Goal: Check status: Check status

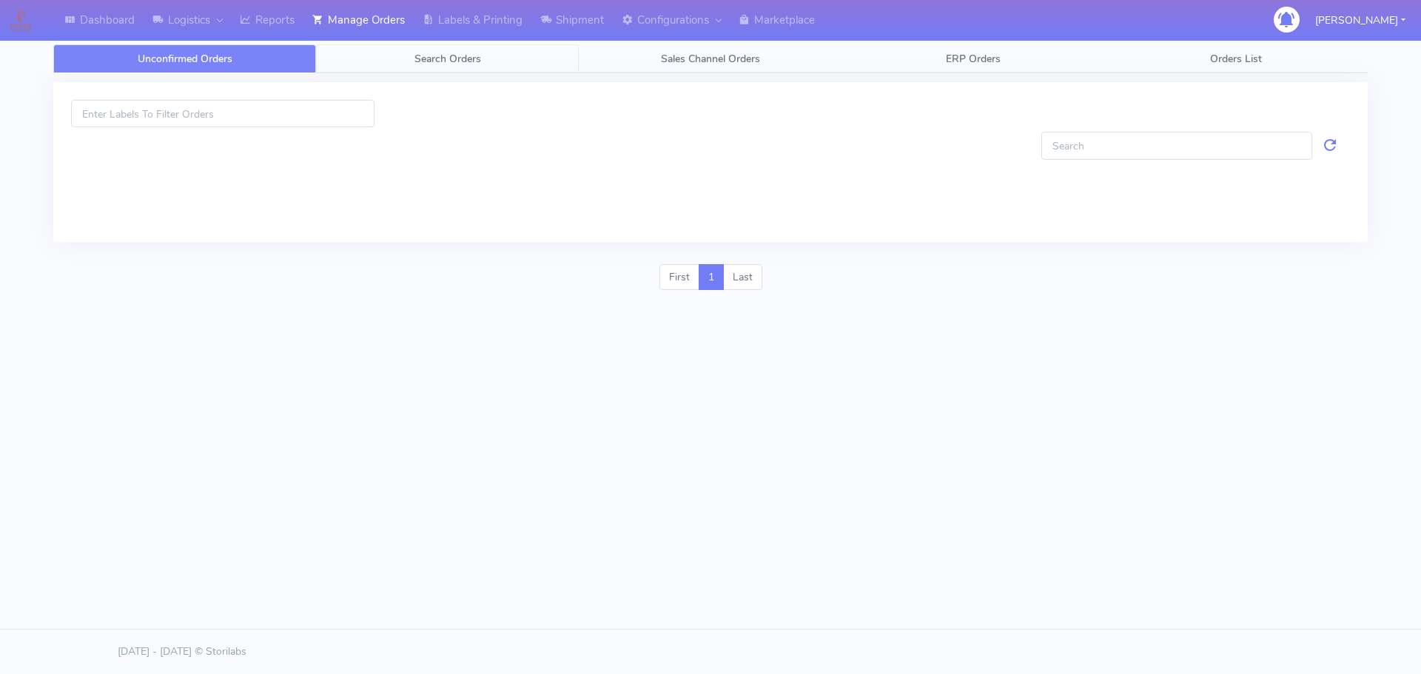
click at [444, 53] on span "Search Orders" at bounding box center [447, 59] width 67 height 14
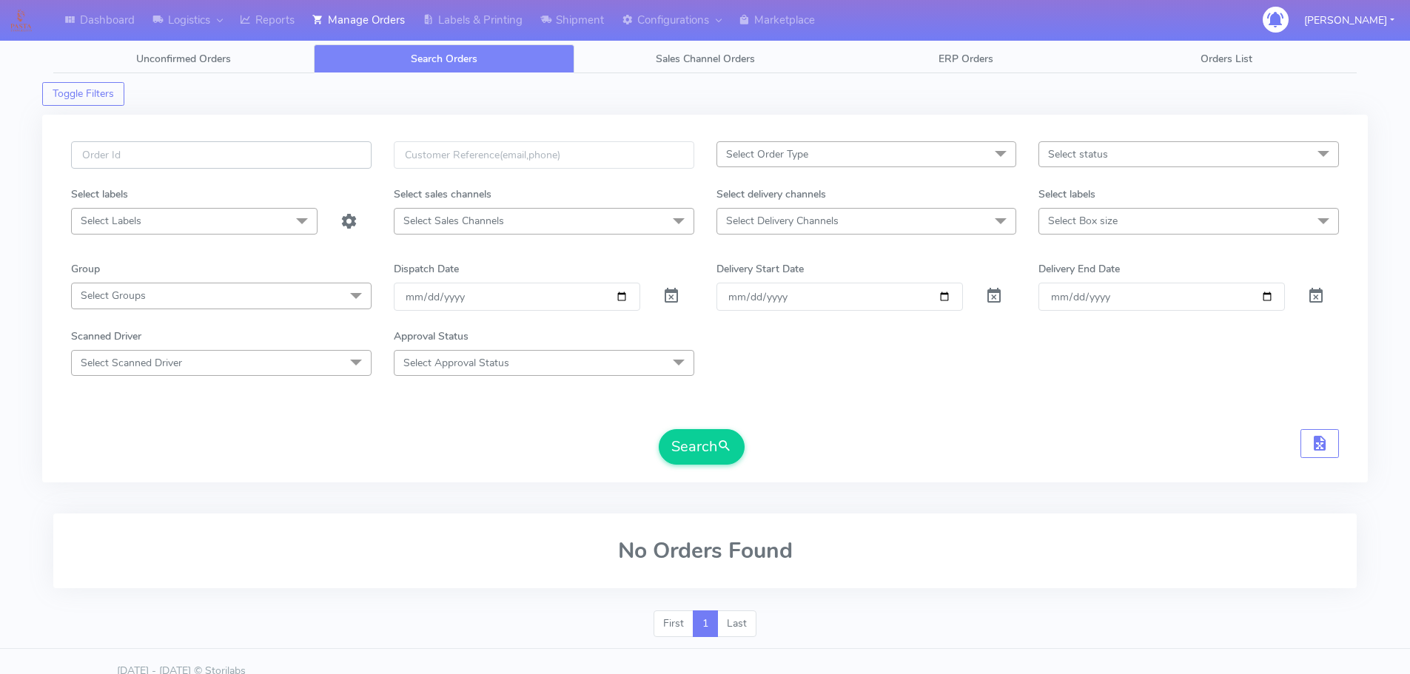
click at [360, 143] on input "text" at bounding box center [221, 154] width 301 height 27
paste input "1624153"
type input "1624153"
click at [668, 293] on span at bounding box center [671, 299] width 18 height 14
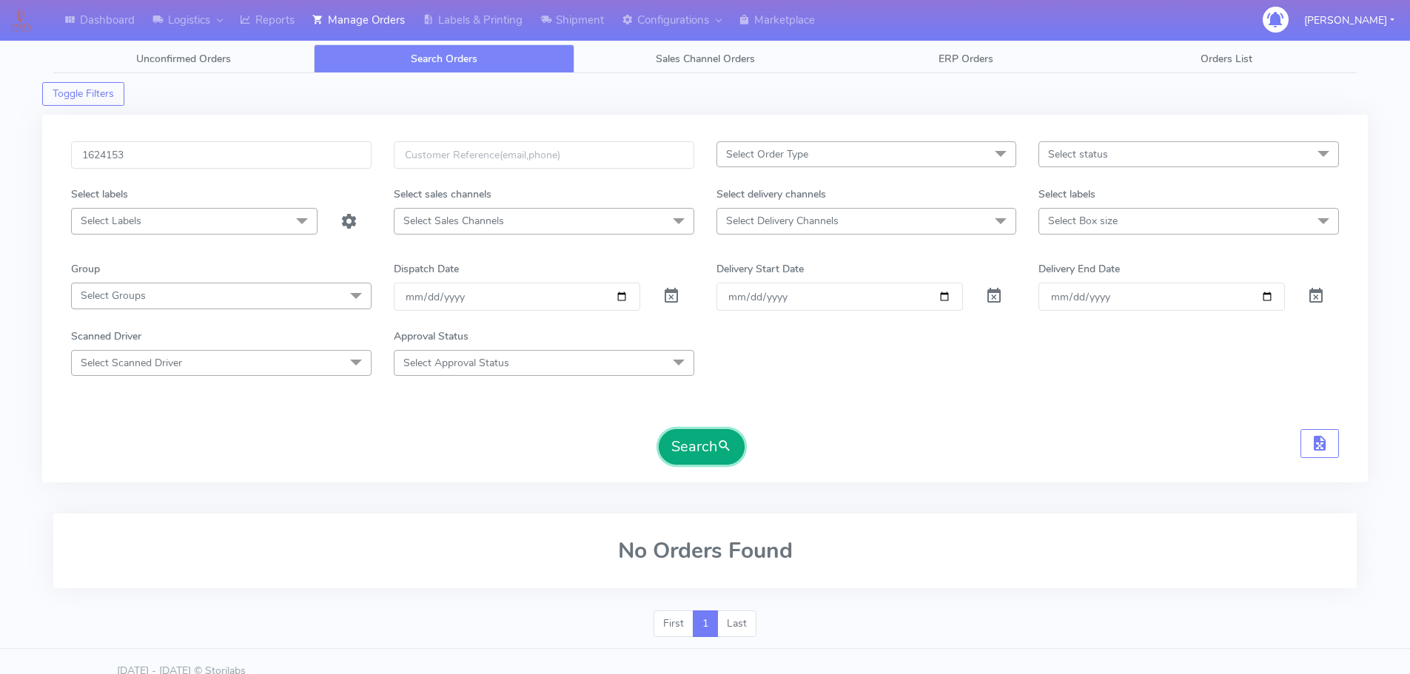
click at [709, 452] on button "Search" at bounding box center [702, 447] width 86 height 36
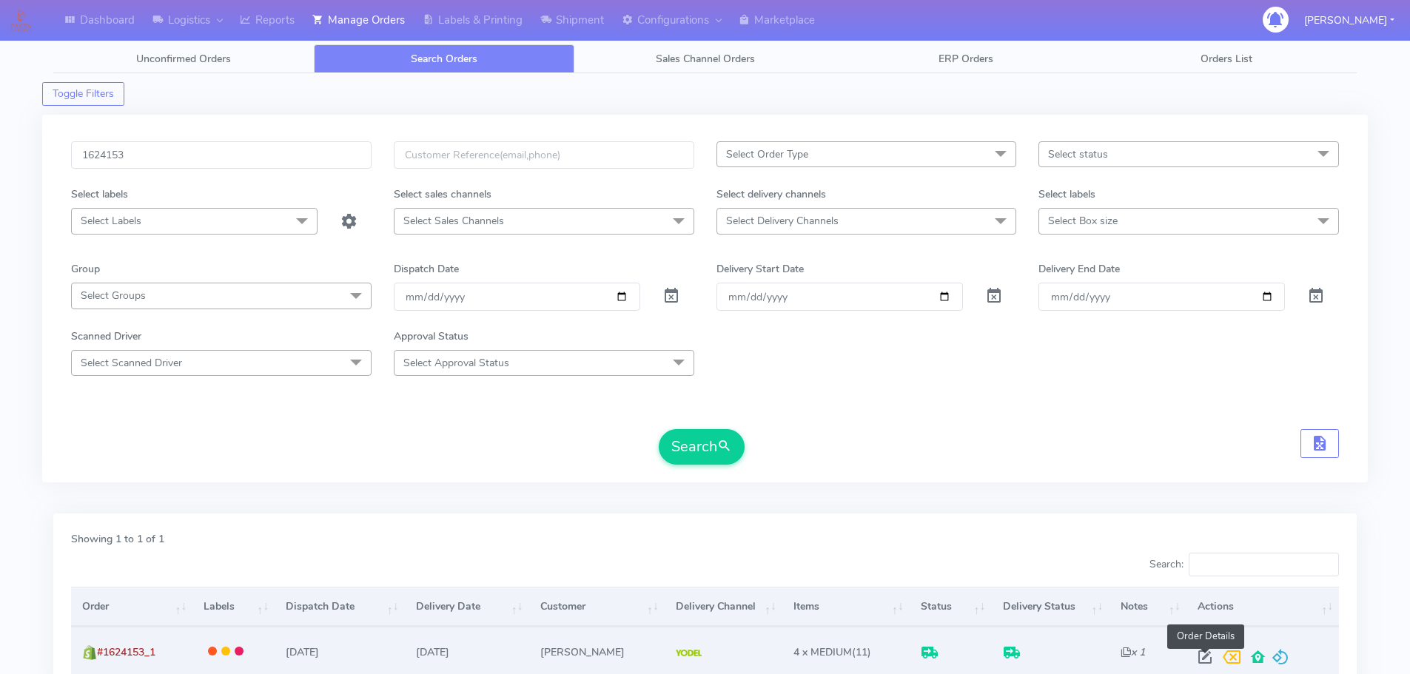
click at [1206, 659] on span at bounding box center [1205, 661] width 27 height 14
select select "5"
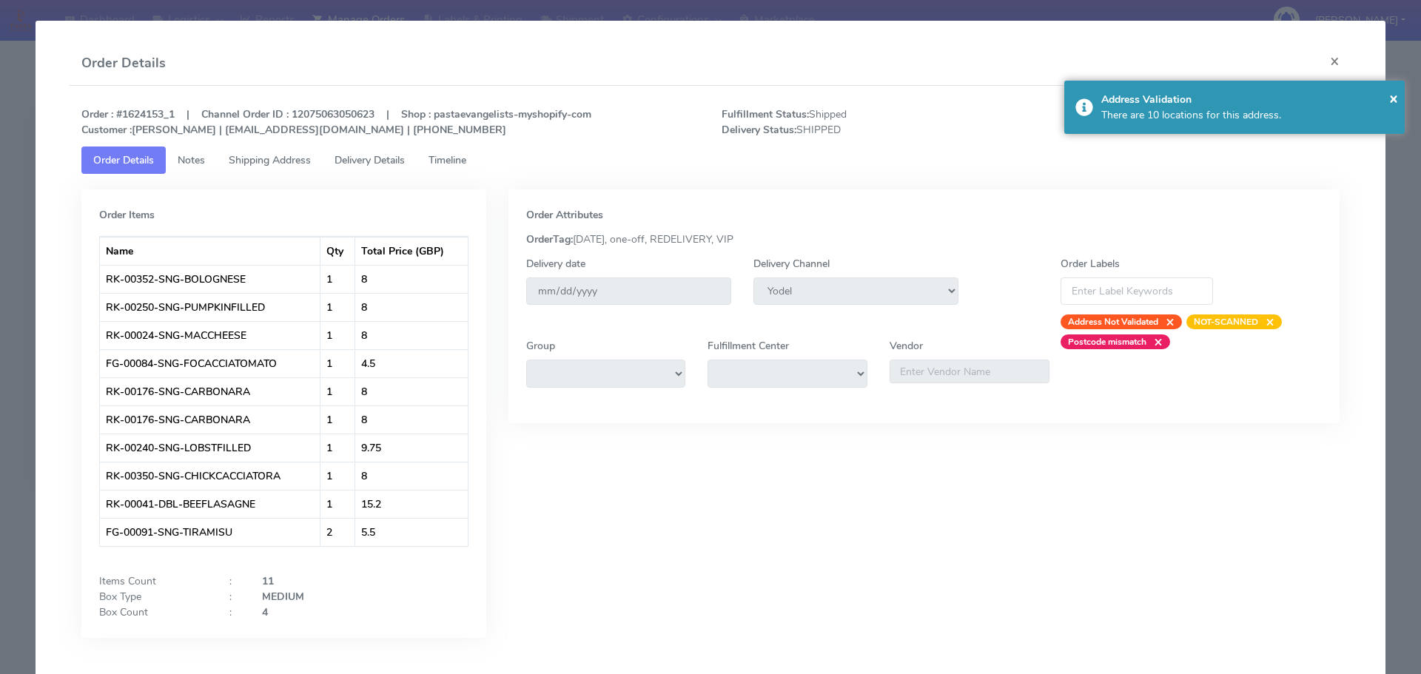
click at [454, 162] on span "Timeline" at bounding box center [448, 160] width 38 height 14
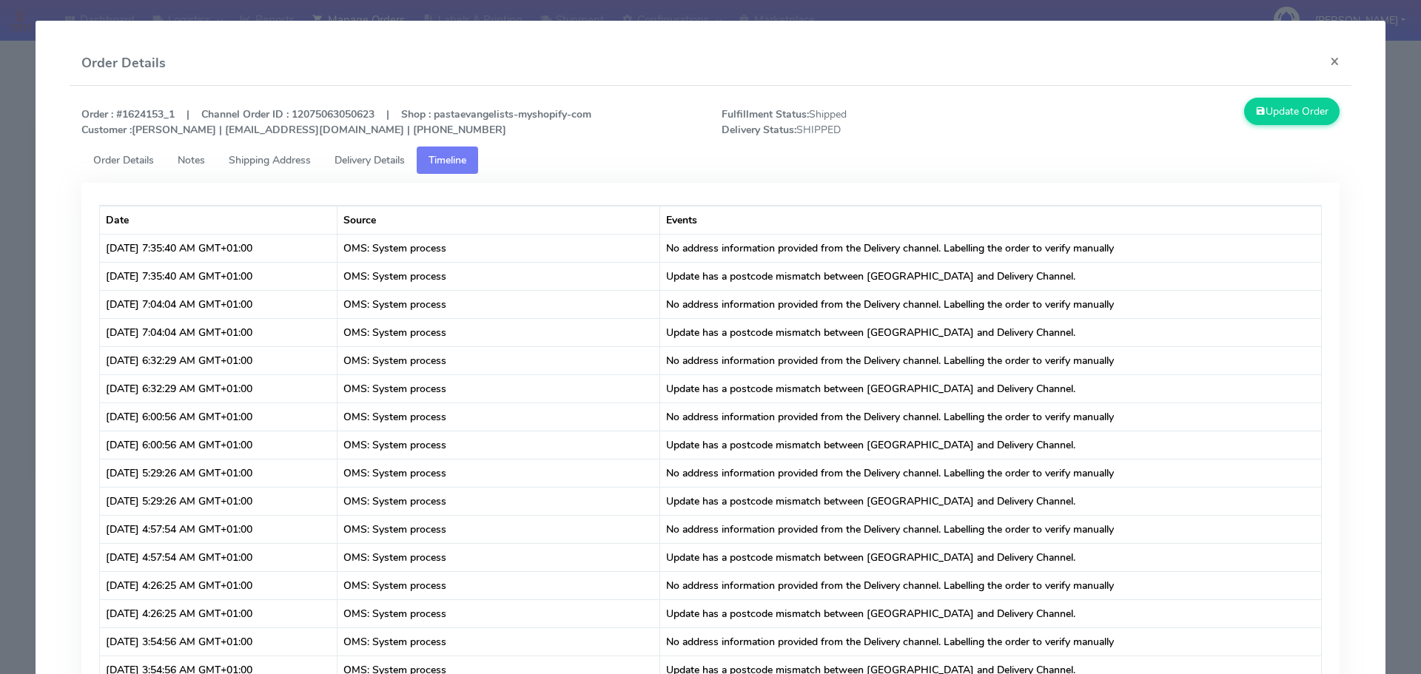
click at [343, 156] on span "Delivery Details" at bounding box center [370, 160] width 70 height 14
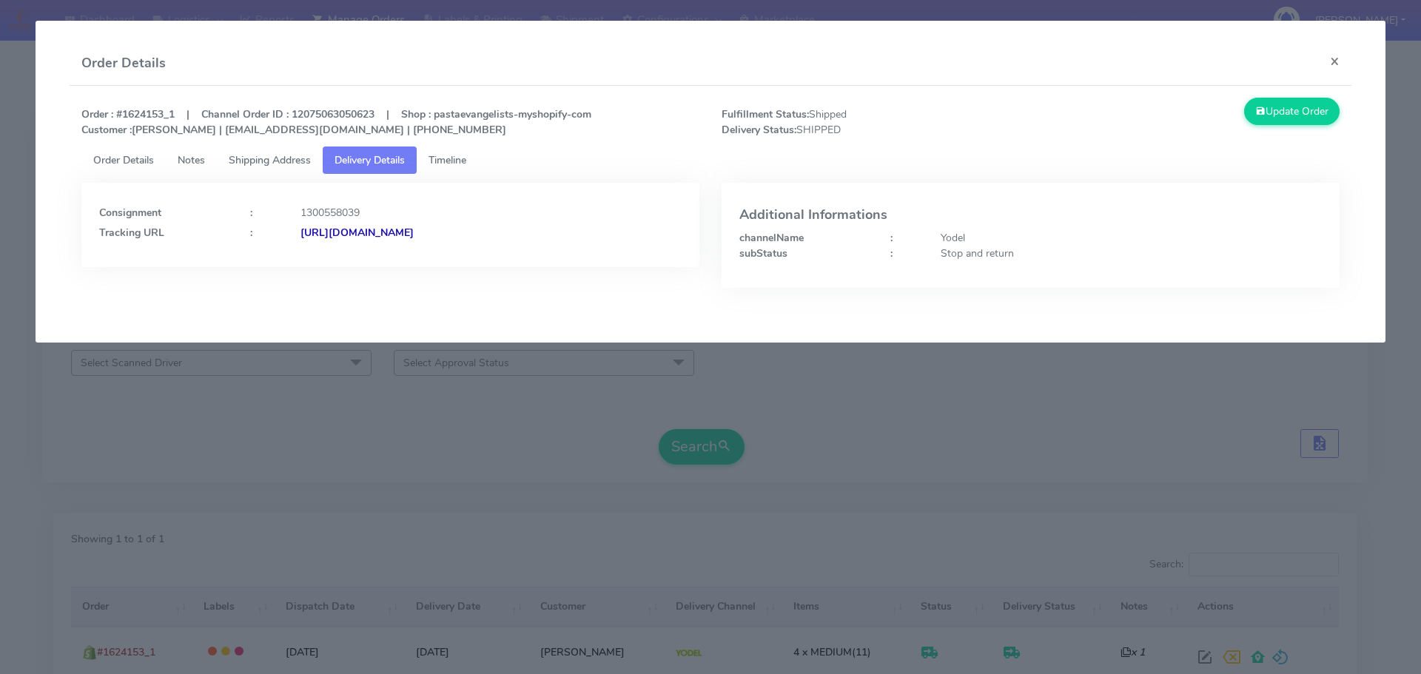
click at [298, 159] on span "Shipping Address" at bounding box center [270, 160] width 82 height 14
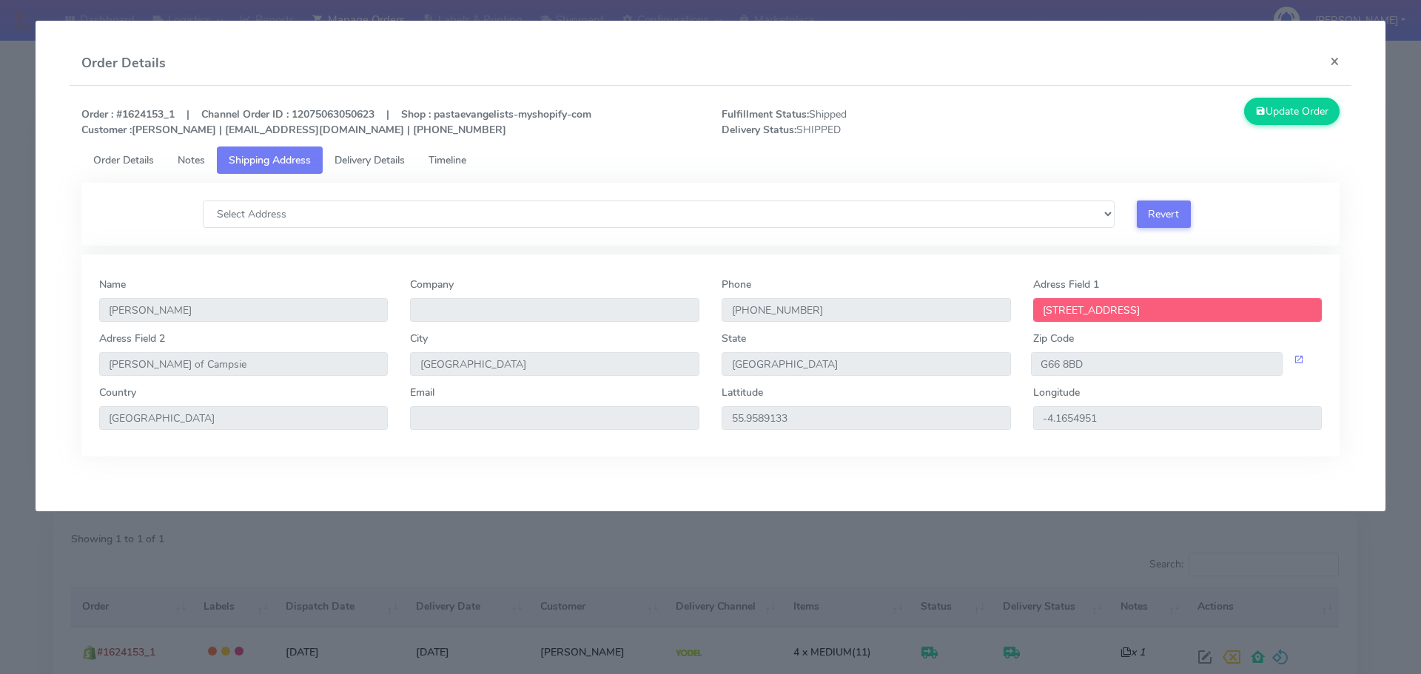
click at [343, 163] on span "Delivery Details" at bounding box center [370, 160] width 70 height 14
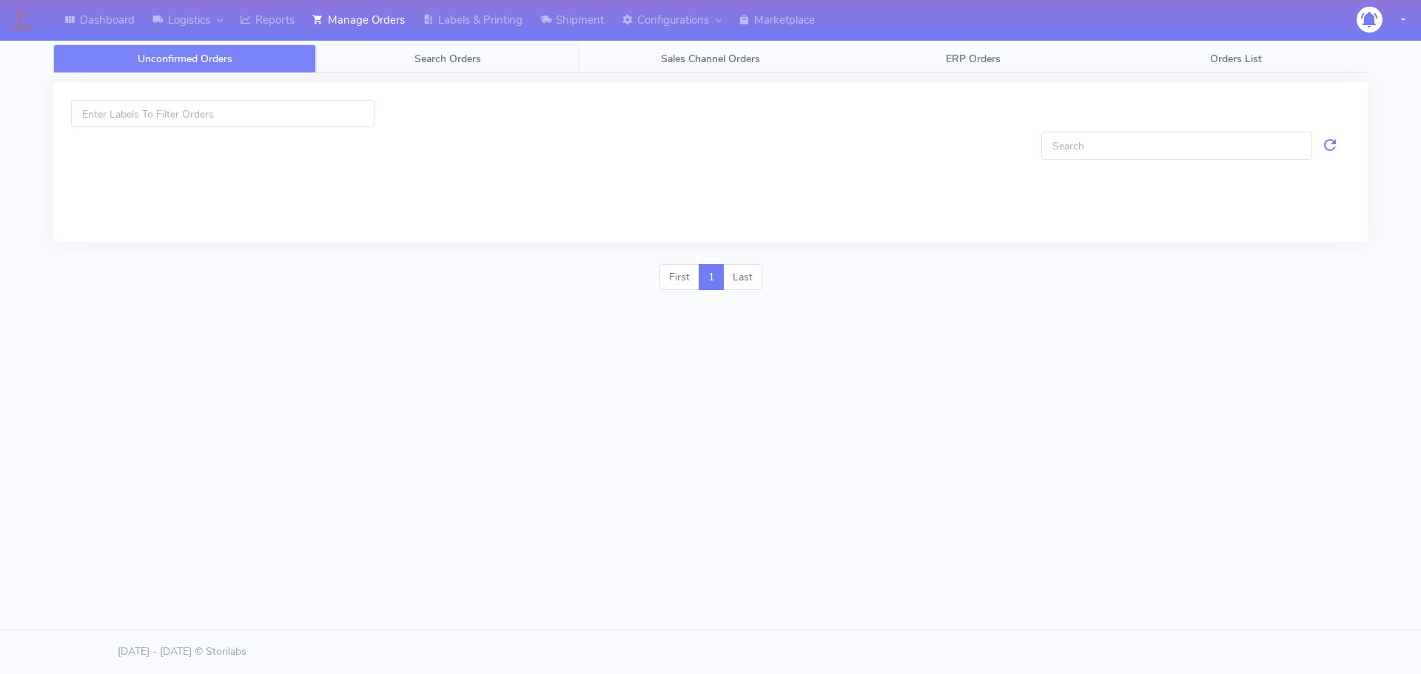
click at [443, 56] on span "Search Orders" at bounding box center [447, 59] width 67 height 14
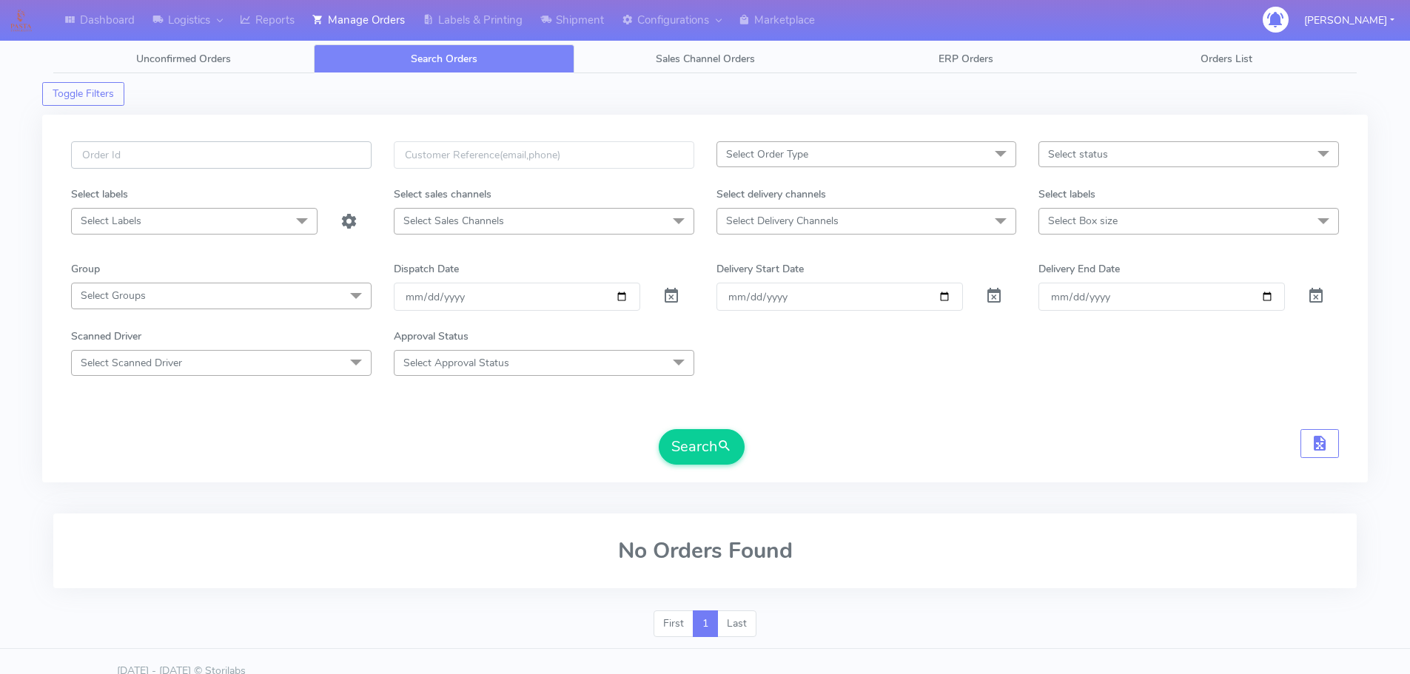
click at [332, 162] on input "text" at bounding box center [221, 154] width 301 height 27
paste input "1621548"
type input "1621548"
click at [679, 302] on span at bounding box center [671, 299] width 18 height 14
click at [694, 462] on button "Search" at bounding box center [702, 447] width 86 height 36
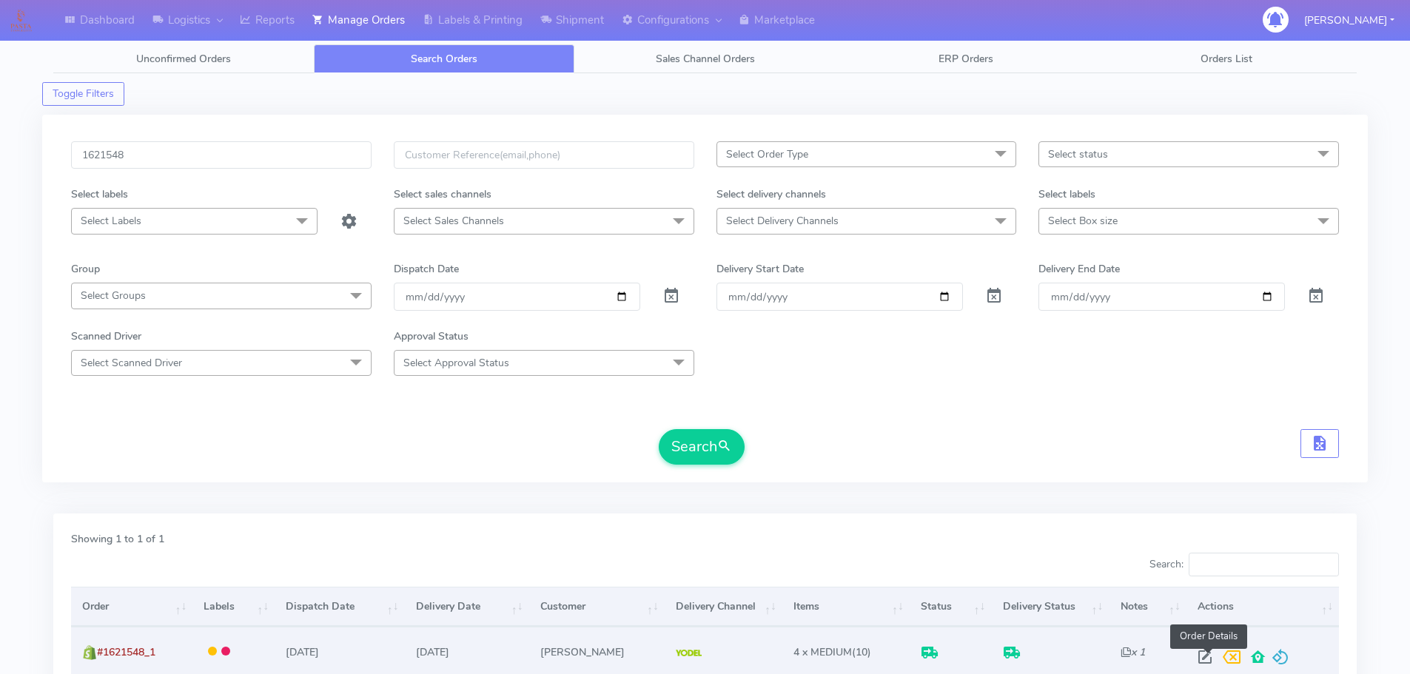
click at [1204, 661] on span at bounding box center [1205, 661] width 27 height 14
select select "5"
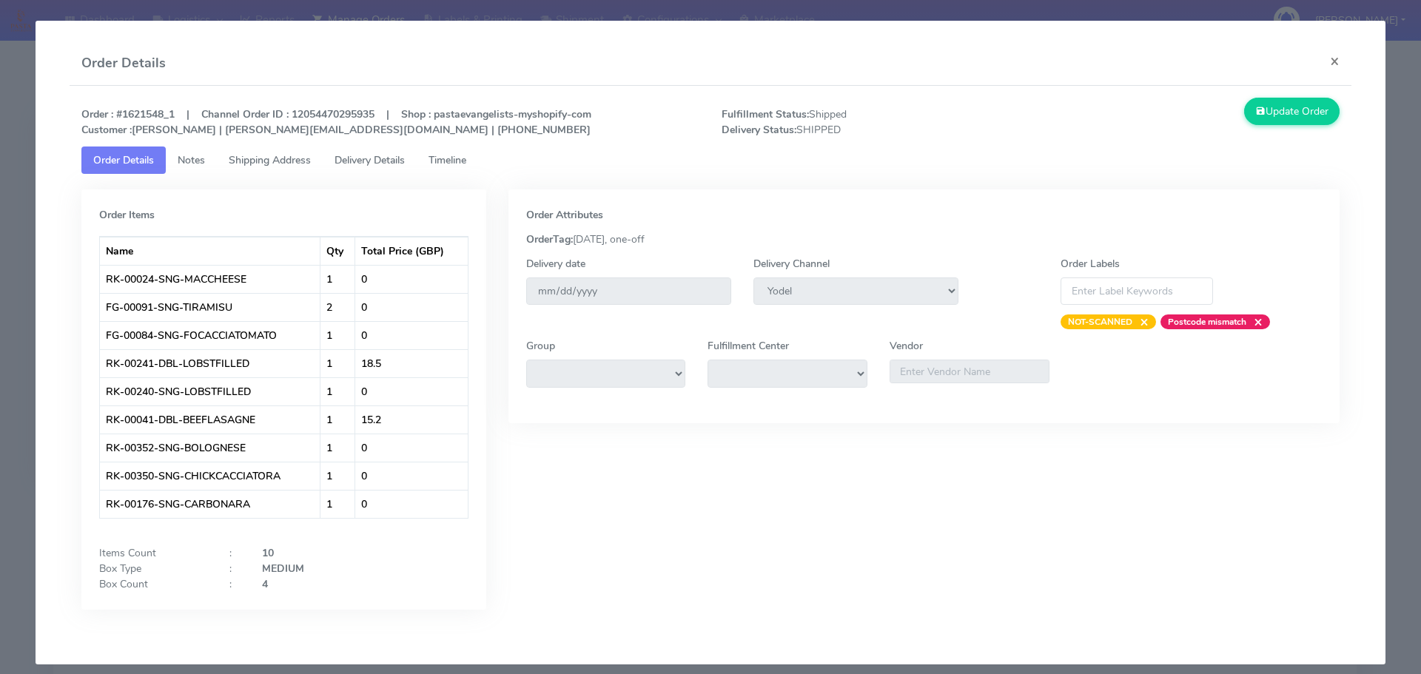
click at [445, 163] on span "Timeline" at bounding box center [448, 160] width 38 height 14
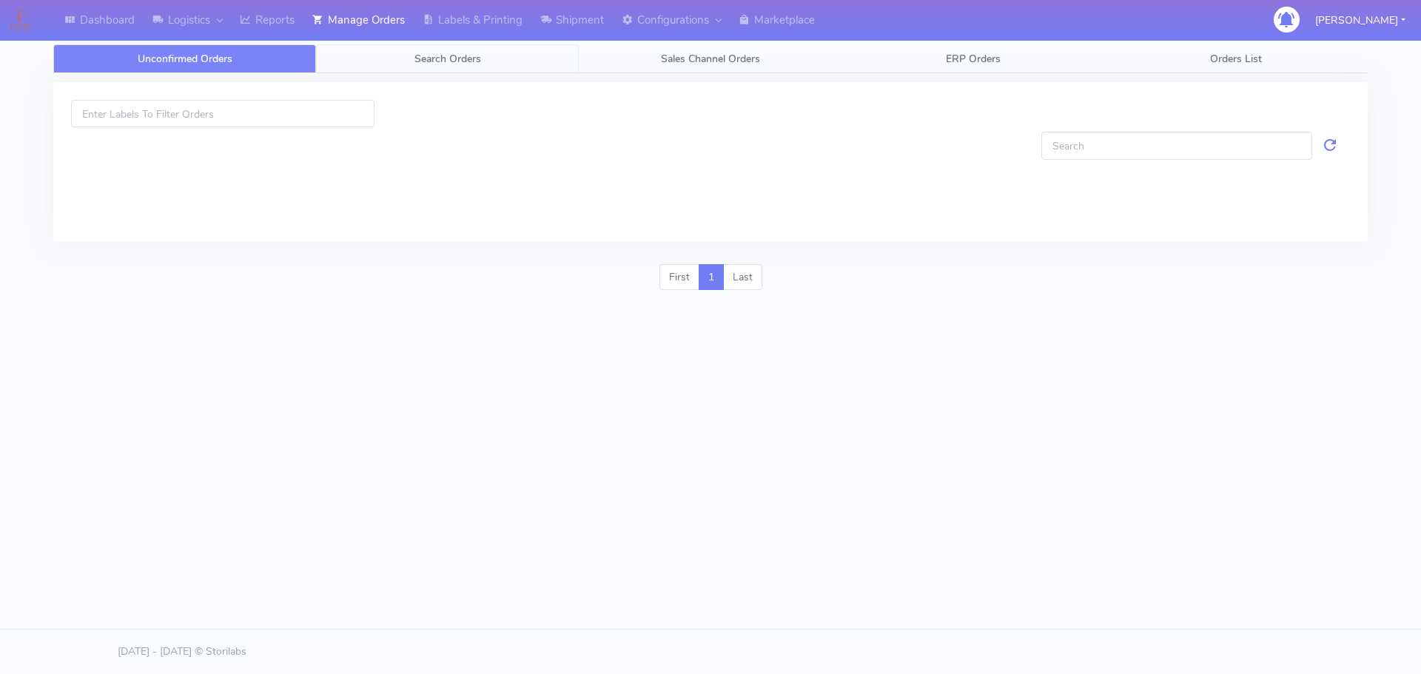
click at [437, 50] on link "Search Orders" at bounding box center [447, 58] width 263 height 29
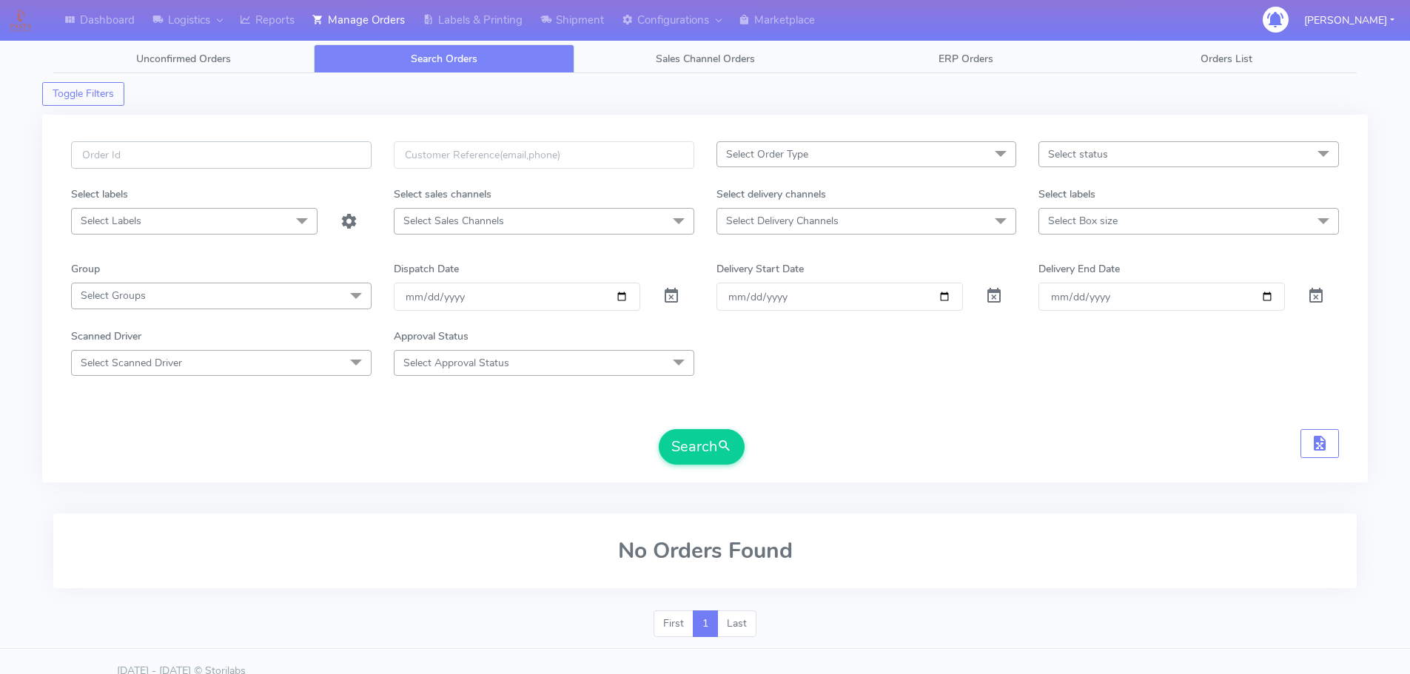
click at [358, 152] on input "text" at bounding box center [221, 154] width 301 height 27
paste input "1624512"
type input "1624512"
click at [671, 297] on span at bounding box center [671, 299] width 18 height 14
click at [698, 440] on button "Search" at bounding box center [702, 447] width 86 height 36
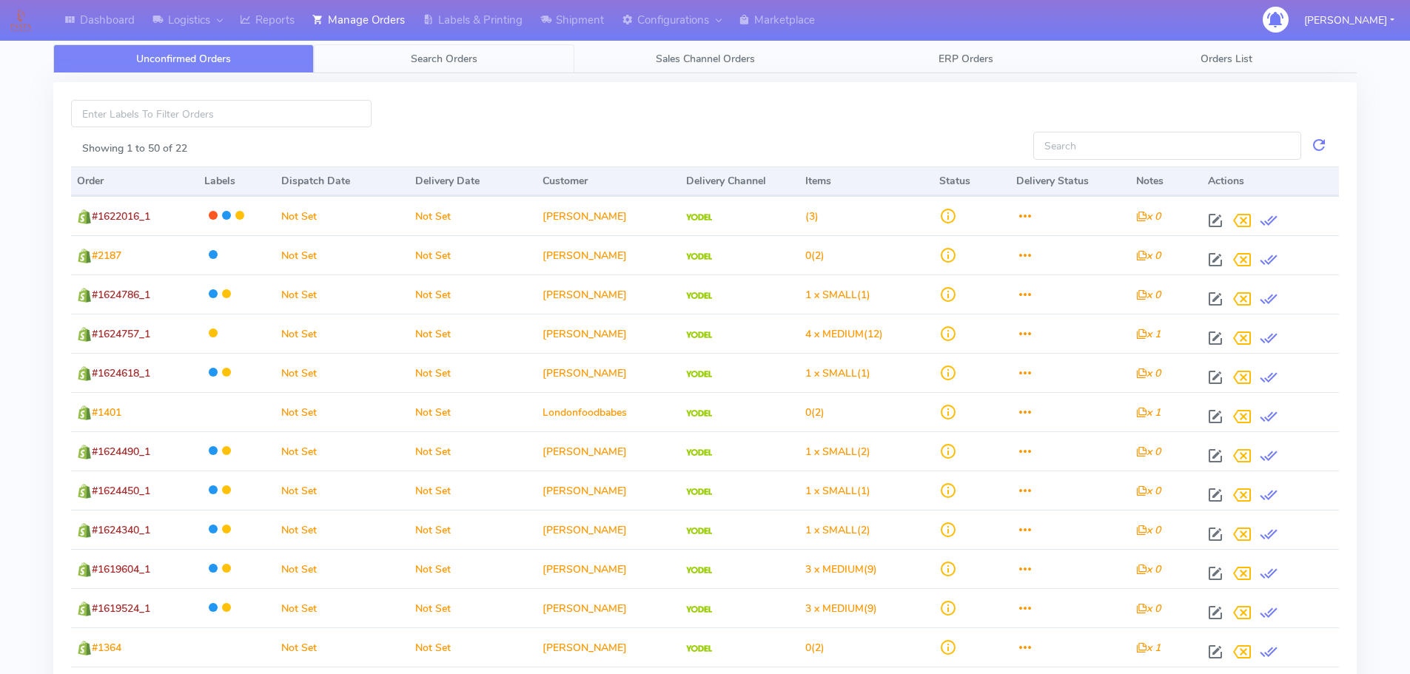
click at [479, 53] on link "Search Orders" at bounding box center [444, 58] width 261 height 29
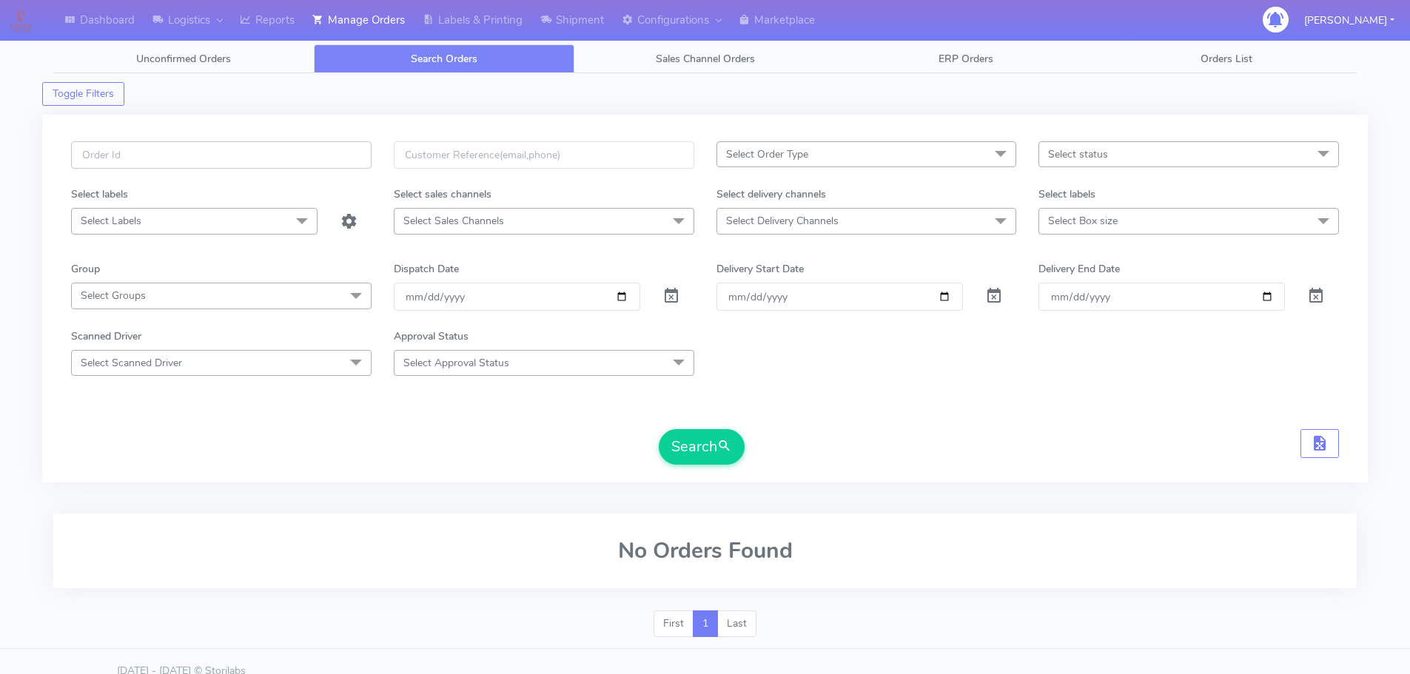
click at [304, 162] on input "text" at bounding box center [221, 154] width 301 height 27
paste input "1621154"
type input "1621154"
click at [668, 292] on span at bounding box center [671, 299] width 18 height 14
click at [703, 434] on button "Search" at bounding box center [702, 447] width 86 height 36
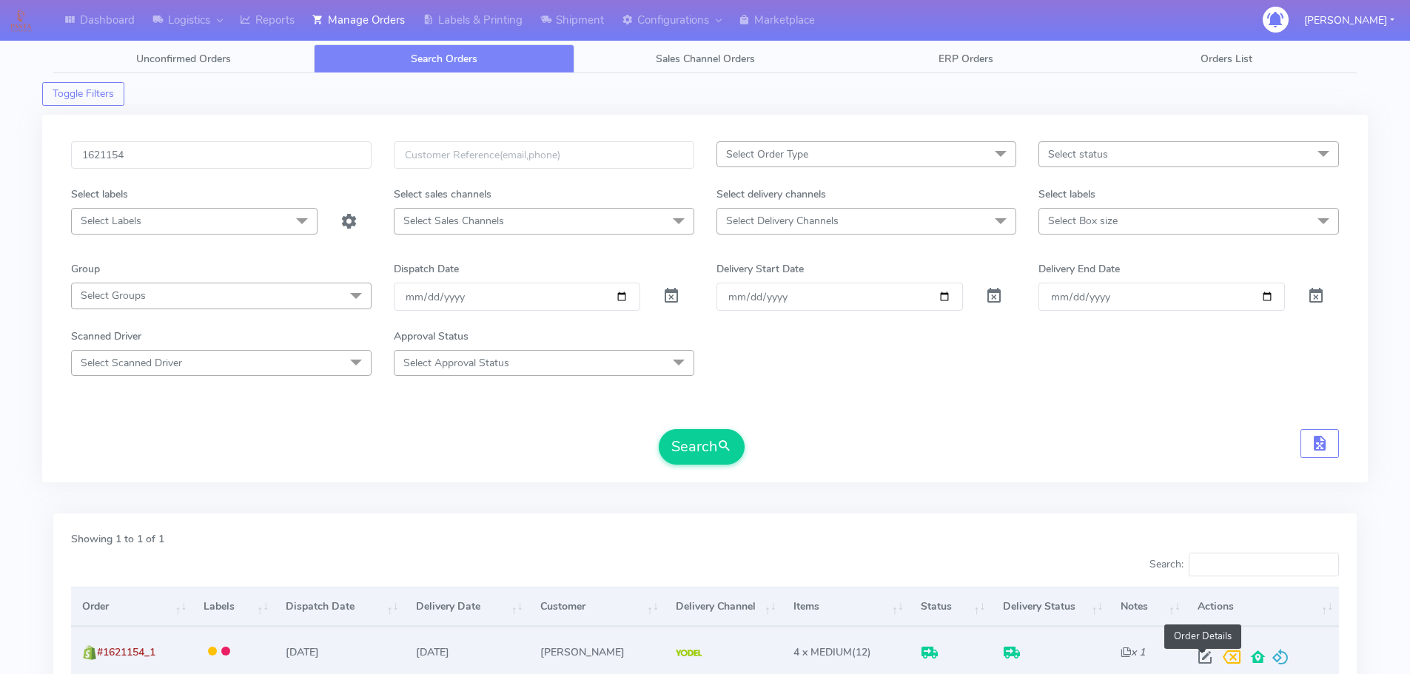
click at [1206, 659] on span at bounding box center [1205, 661] width 27 height 14
select select "5"
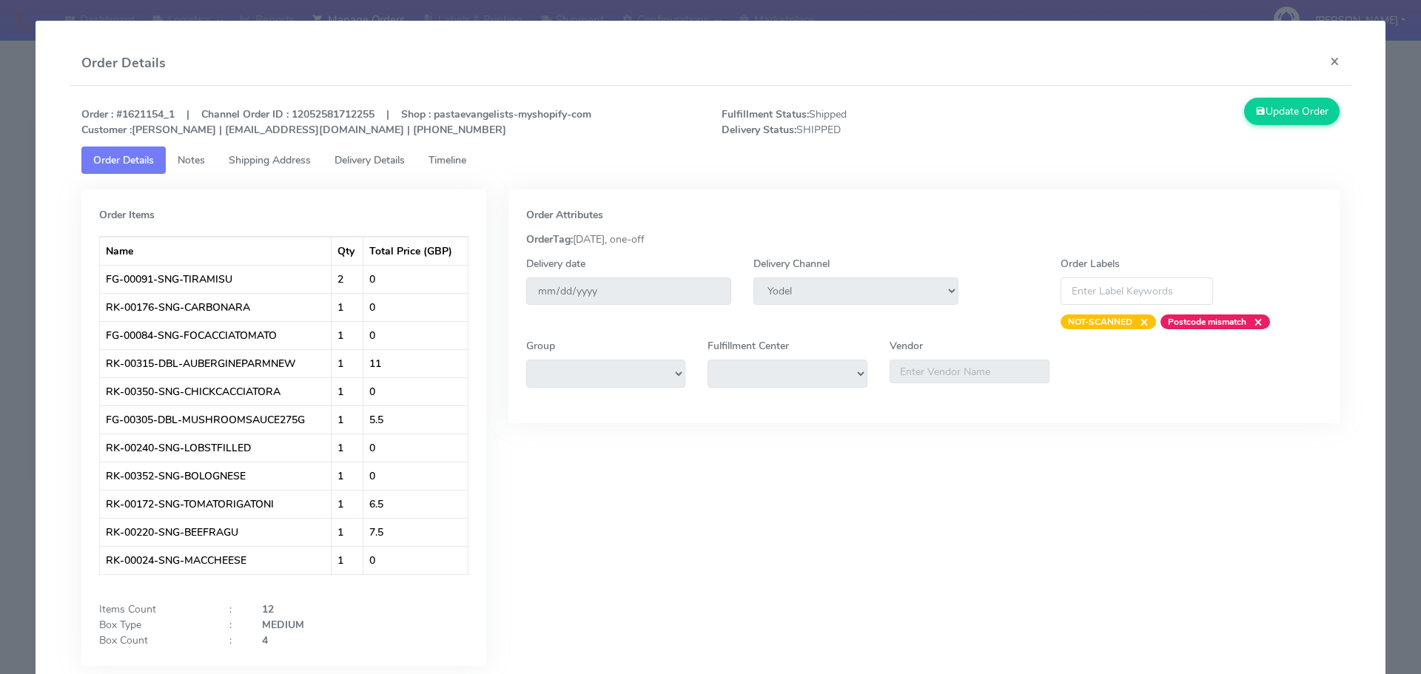
click at [478, 158] on link "Timeline" at bounding box center [447, 160] width 61 height 27
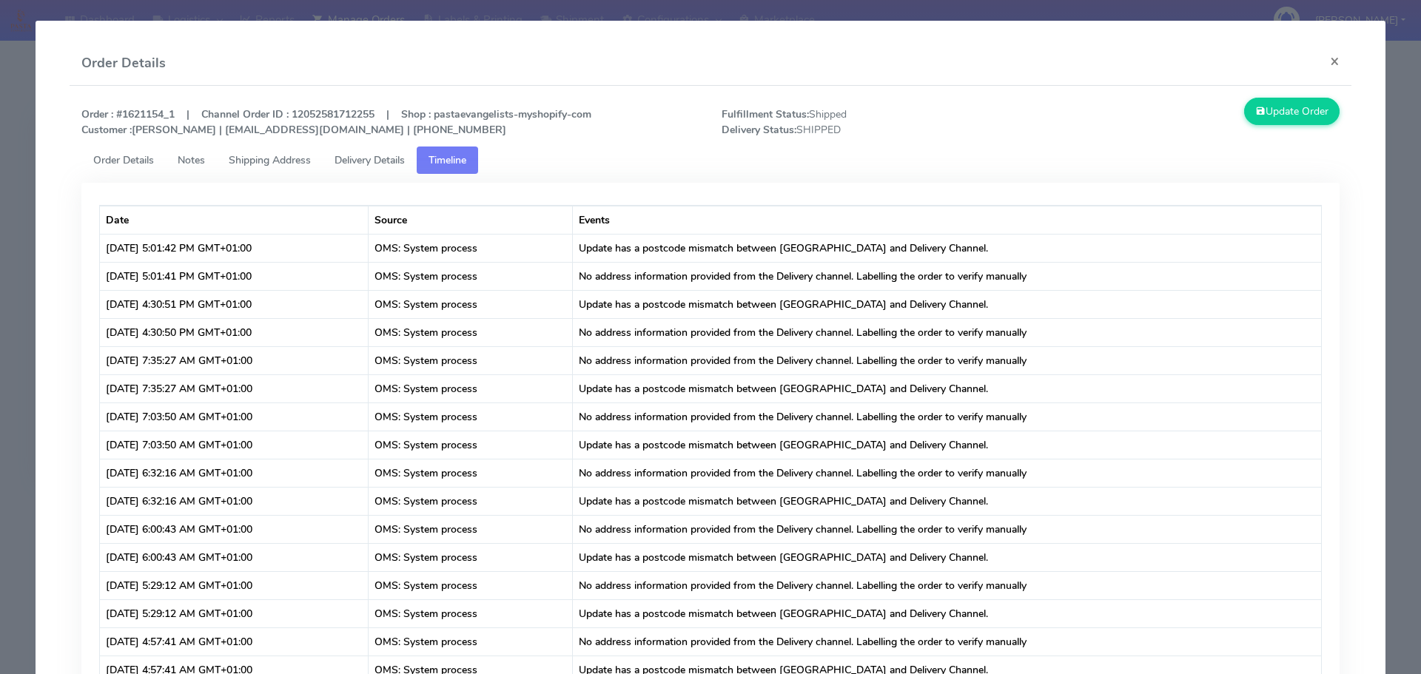
click at [371, 160] on span "Delivery Details" at bounding box center [370, 160] width 70 height 14
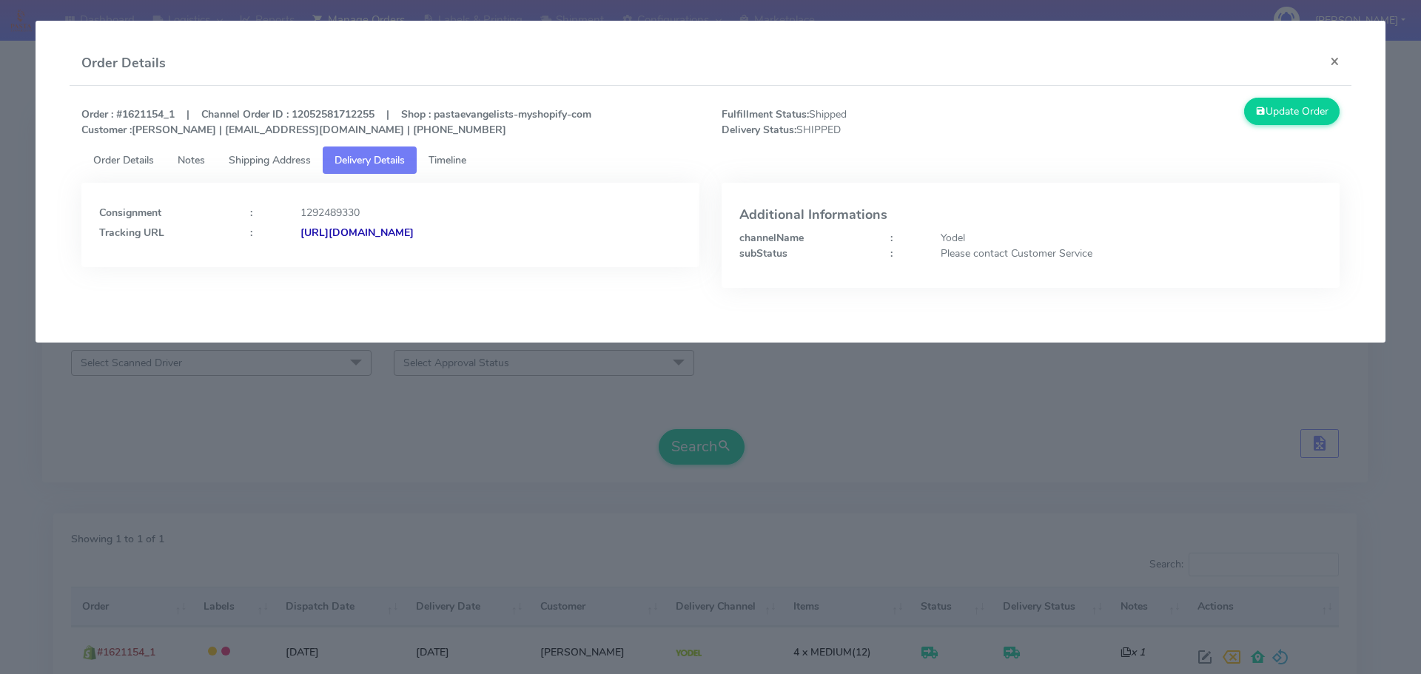
click at [308, 162] on span "Shipping Address" at bounding box center [270, 160] width 82 height 14
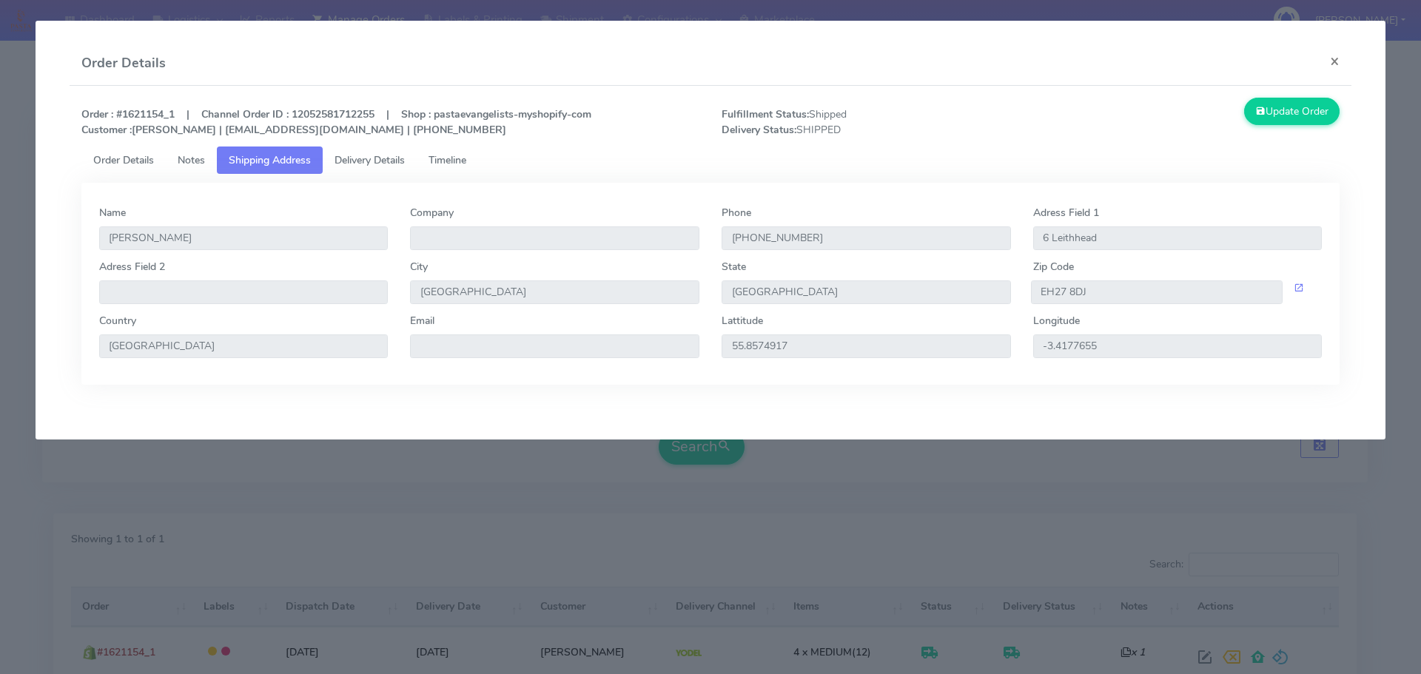
click at [466, 155] on span "Timeline" at bounding box center [448, 160] width 38 height 14
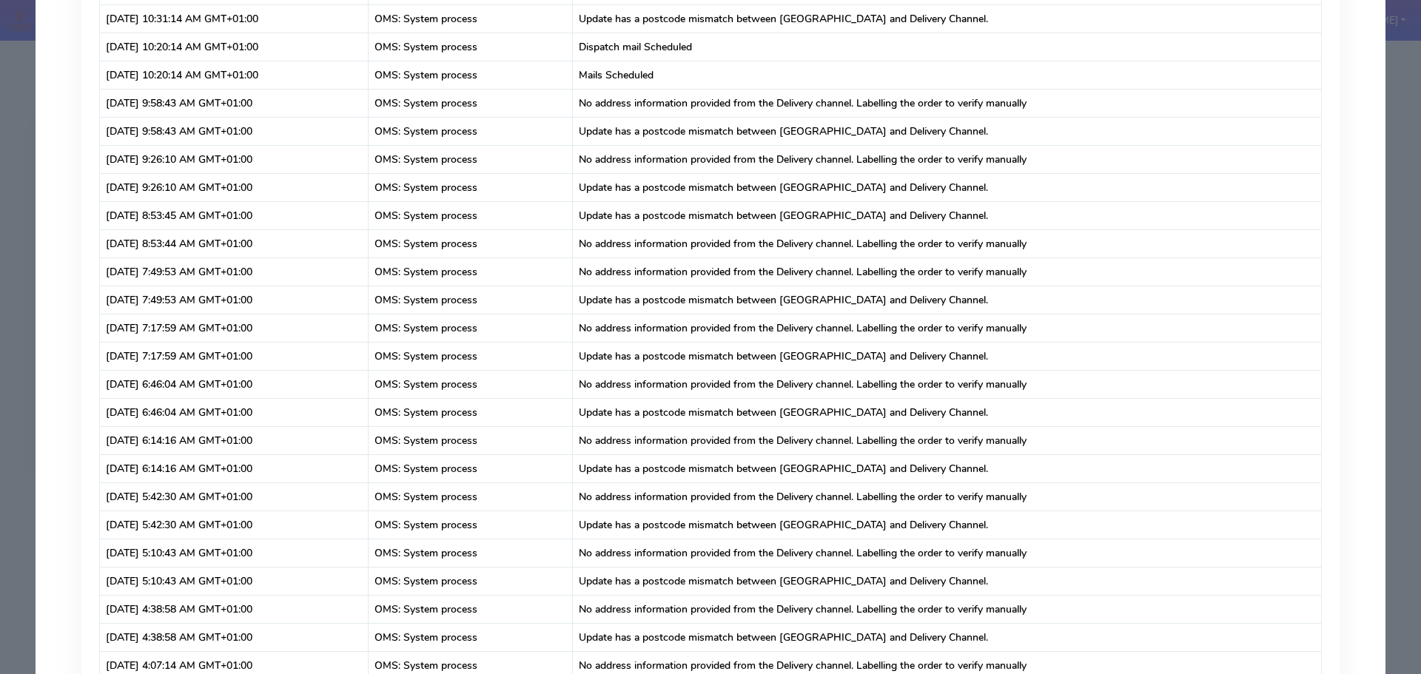
scroll to position [11578, 0]
